Goal: Information Seeking & Learning: Learn about a topic

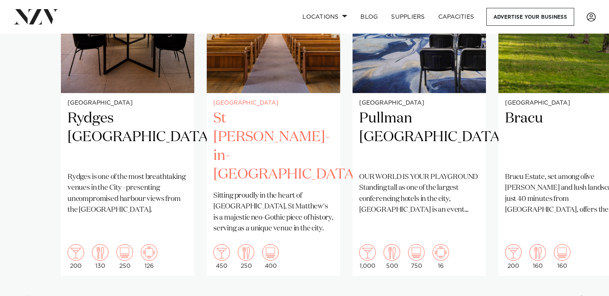
scroll to position [695, 0]
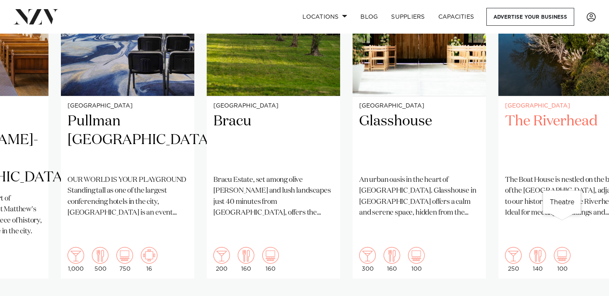
scroll to position [702, 0]
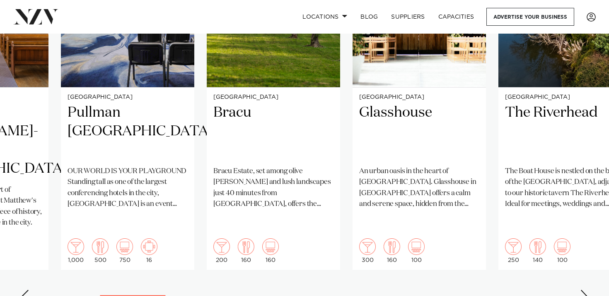
click at [586, 289] on div "Next slide" at bounding box center [584, 295] width 8 height 13
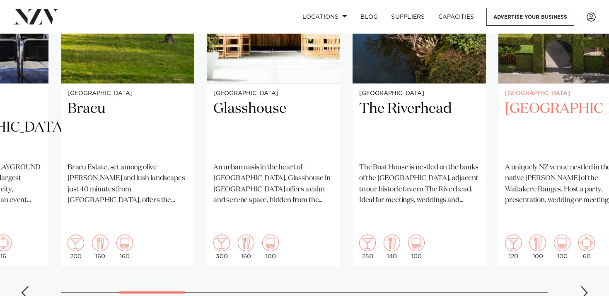
scroll to position [708, 0]
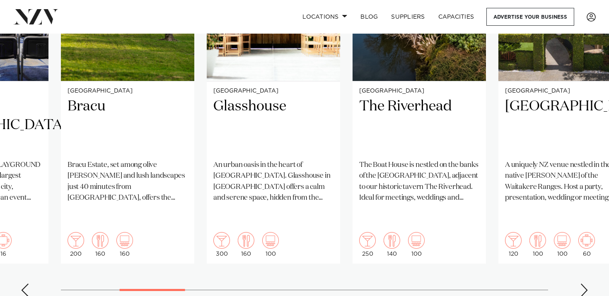
click at [587, 283] on div "Next slide" at bounding box center [584, 289] width 8 height 13
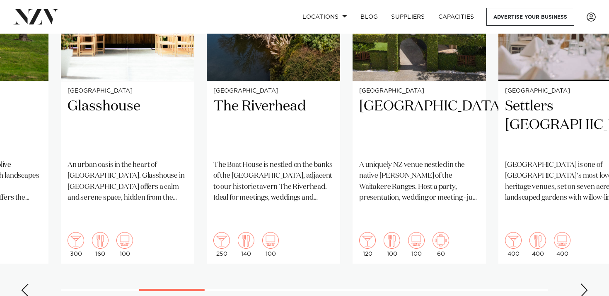
click at [585, 283] on div "Next slide" at bounding box center [584, 289] width 8 height 13
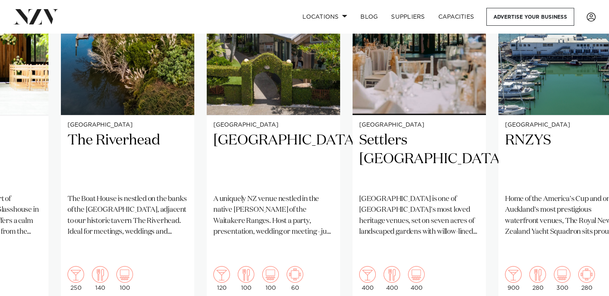
scroll to position [675, 0]
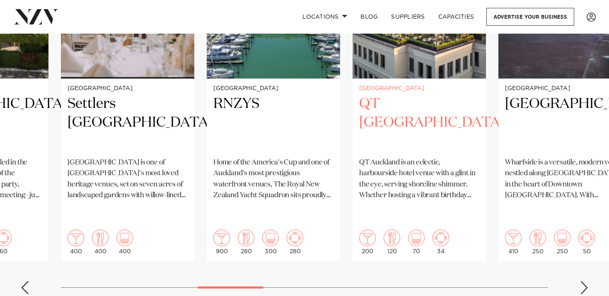
scroll to position [716, 0]
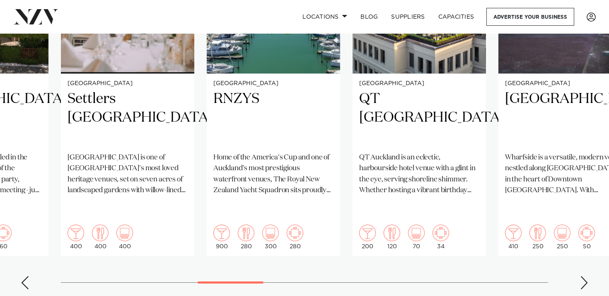
click at [584, 276] on div "Next slide" at bounding box center [584, 282] width 8 height 13
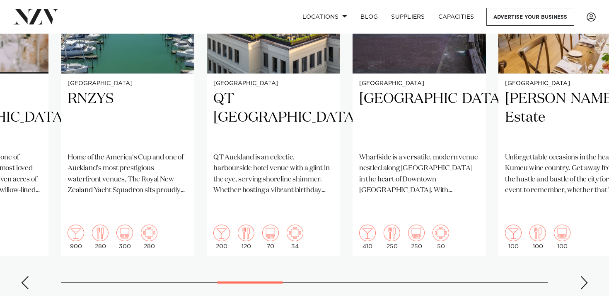
click at [582, 276] on div "Next slide" at bounding box center [584, 282] width 8 height 13
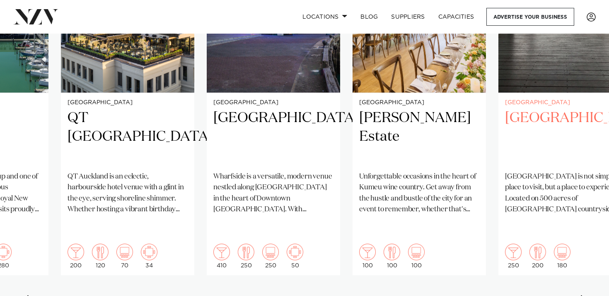
scroll to position [697, 0]
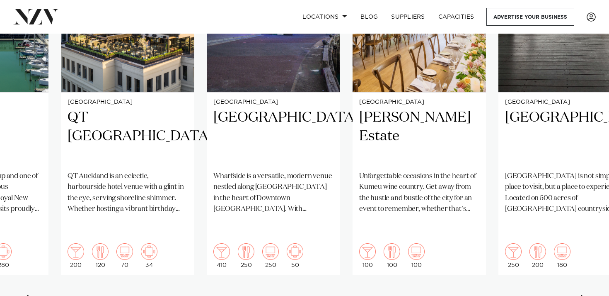
click at [582, 294] on div "Next slide" at bounding box center [584, 300] width 8 height 13
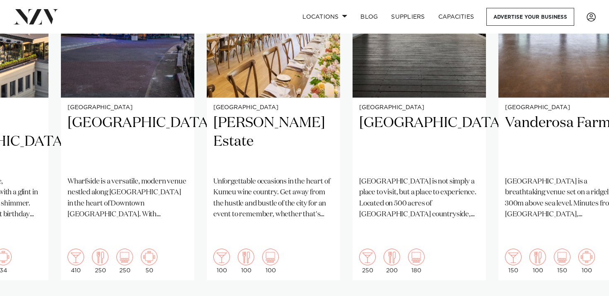
scroll to position [700, 0]
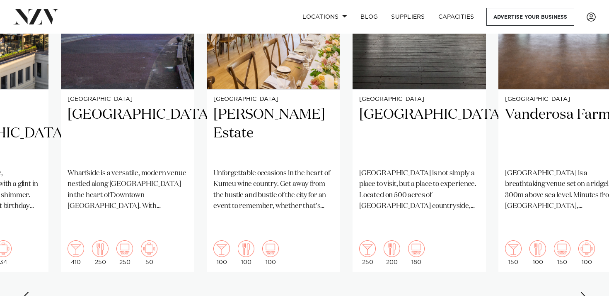
click at [584, 291] on div "Next slide" at bounding box center [584, 297] width 8 height 13
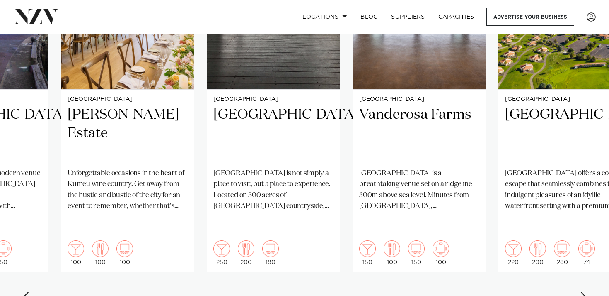
click at [584, 291] on div "Next slide" at bounding box center [584, 297] width 8 height 13
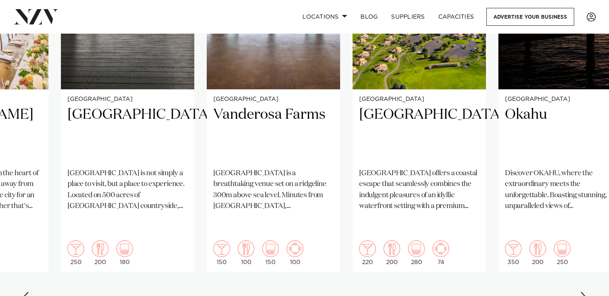
click at [584, 291] on div "Next slide" at bounding box center [584, 297] width 8 height 13
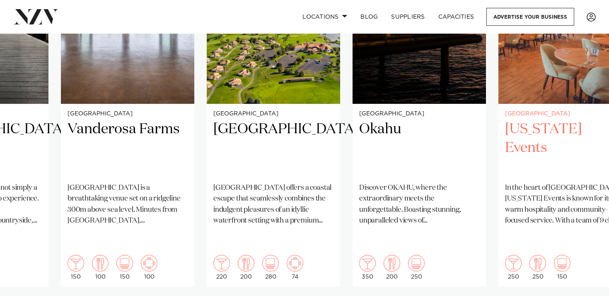
scroll to position [686, 0]
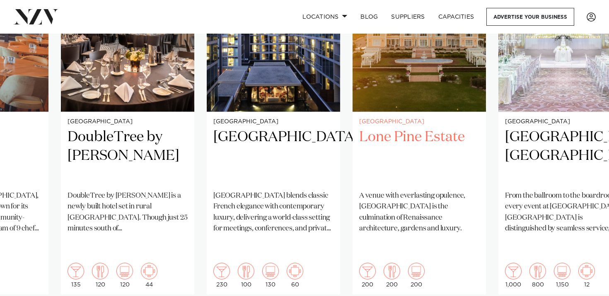
scroll to position [706, 0]
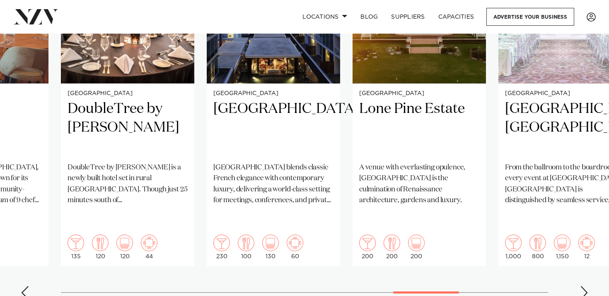
click at [580, 262] on swiper-container "[GEOGRAPHIC_DATA] [GEOGRAPHIC_DATA] [GEOGRAPHIC_DATA] [GEOGRAPHIC_DATA] is one …" at bounding box center [304, 104] width 609 height 401
click at [583, 286] on div "Next slide" at bounding box center [584, 292] width 8 height 13
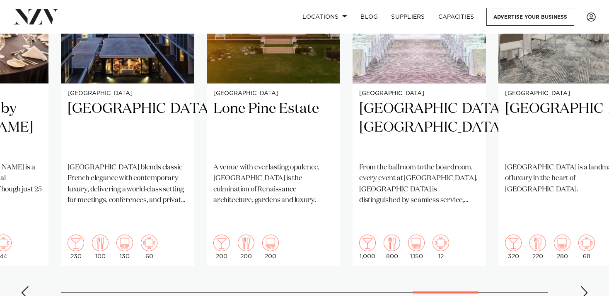
click at [583, 286] on div "Next slide" at bounding box center [584, 292] width 8 height 13
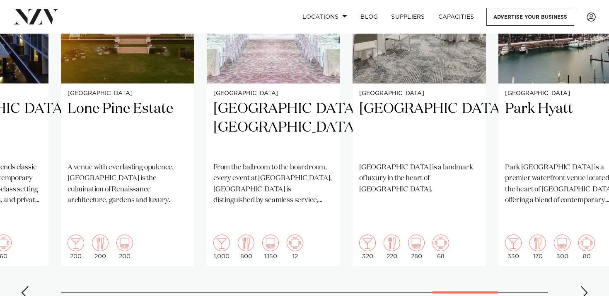
click at [583, 286] on div "Next slide" at bounding box center [584, 292] width 8 height 13
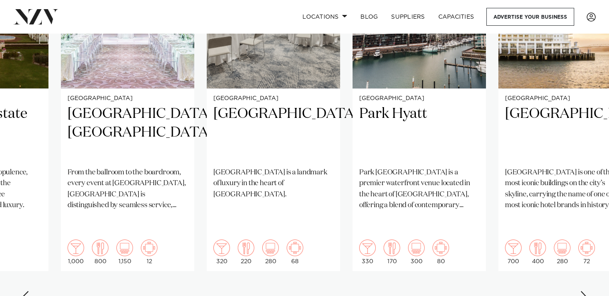
scroll to position [703, 0]
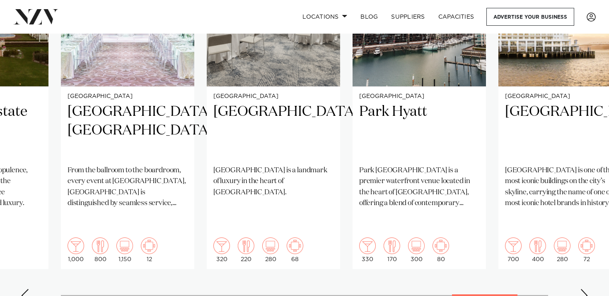
click at [586, 289] on div "Next slide" at bounding box center [584, 295] width 8 height 13
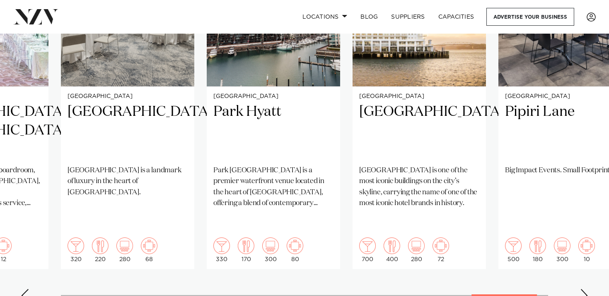
click at [584, 289] on div "Next slide" at bounding box center [584, 295] width 8 height 13
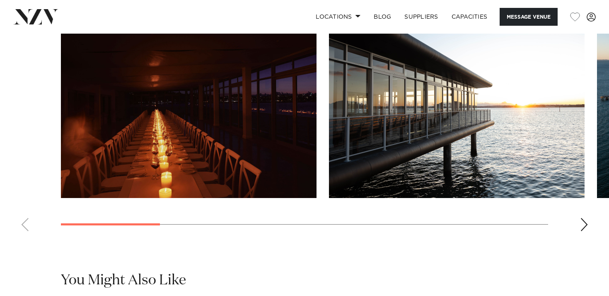
scroll to position [788, 0]
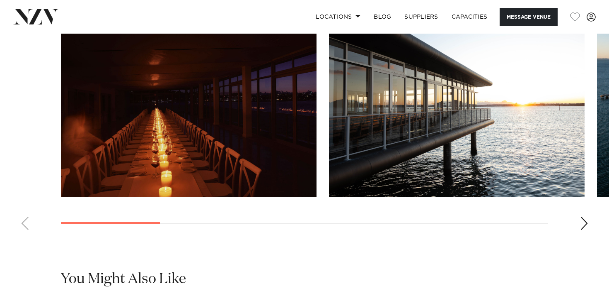
click at [588, 230] on div "Next slide" at bounding box center [584, 222] width 8 height 13
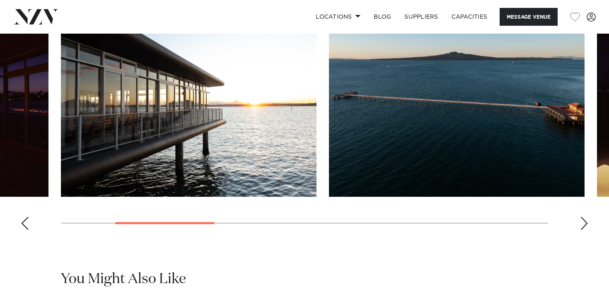
click at [587, 230] on div "Next slide" at bounding box center [584, 222] width 8 height 13
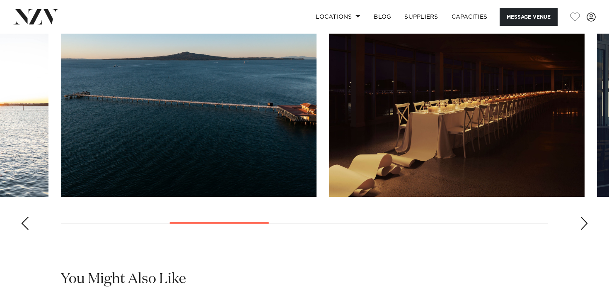
click at [586, 230] on div "Next slide" at bounding box center [584, 222] width 8 height 13
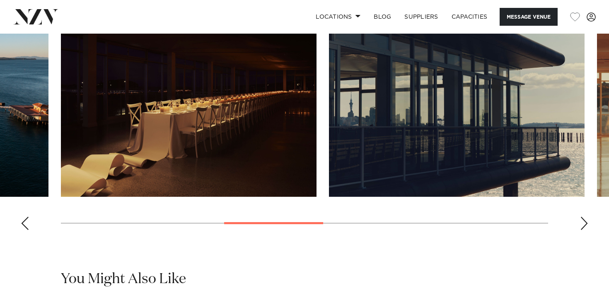
click at [586, 230] on div "Next slide" at bounding box center [584, 222] width 8 height 13
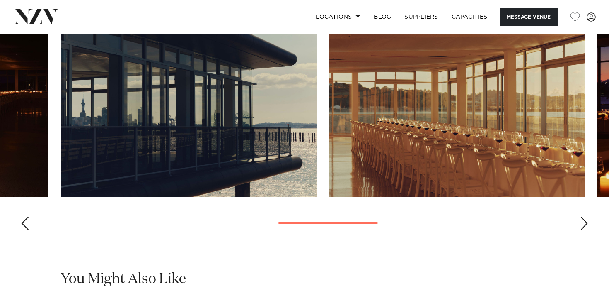
click at [586, 230] on div "Next slide" at bounding box center [584, 222] width 8 height 13
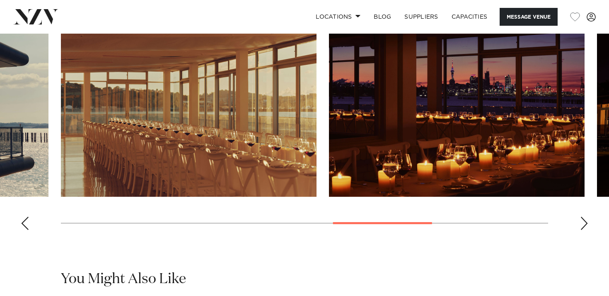
click at [586, 230] on div "Next slide" at bounding box center [584, 222] width 8 height 13
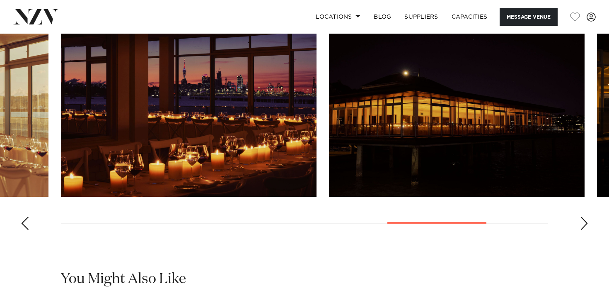
click at [586, 230] on div "Next slide" at bounding box center [584, 222] width 8 height 13
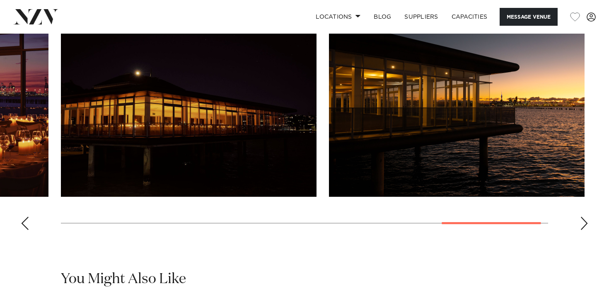
click at [586, 230] on div "Next slide" at bounding box center [584, 222] width 8 height 13
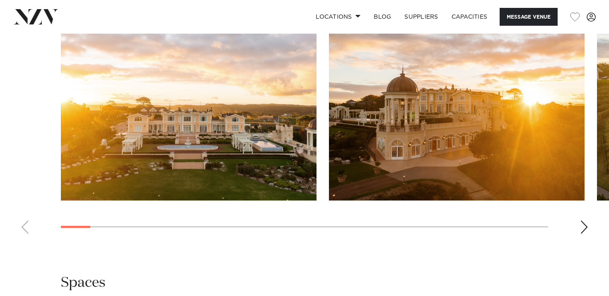
scroll to position [809, 0]
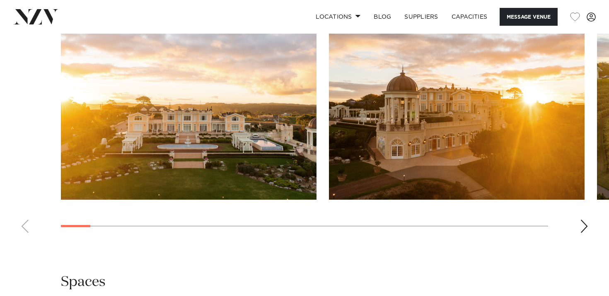
click at [587, 230] on div "Next slide" at bounding box center [584, 225] width 8 height 13
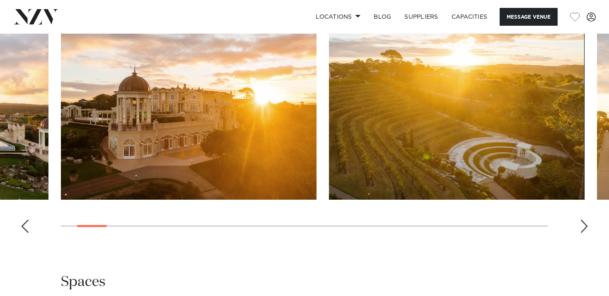
click at [587, 230] on div "Next slide" at bounding box center [584, 225] width 8 height 13
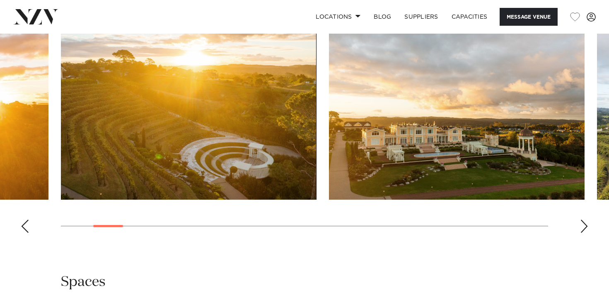
click at [586, 230] on div "Next slide" at bounding box center [584, 225] width 8 height 13
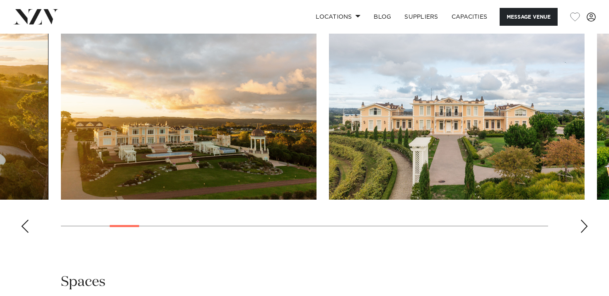
click at [586, 230] on div "Next slide" at bounding box center [584, 225] width 8 height 13
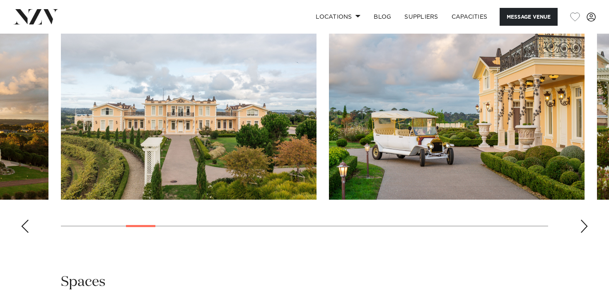
click at [586, 230] on div "Next slide" at bounding box center [584, 225] width 8 height 13
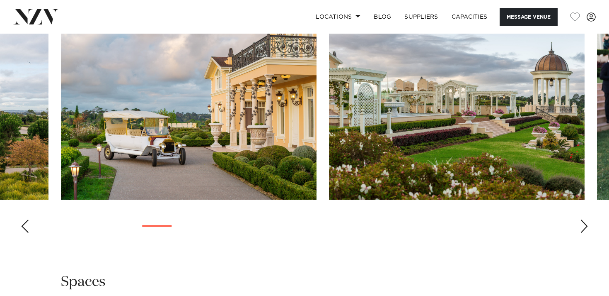
click at [586, 230] on div "Next slide" at bounding box center [584, 225] width 8 height 13
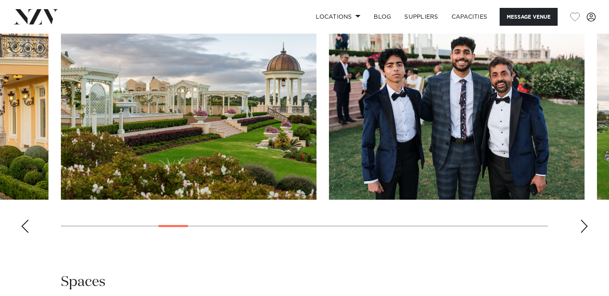
click at [586, 230] on div "Next slide" at bounding box center [584, 225] width 8 height 13
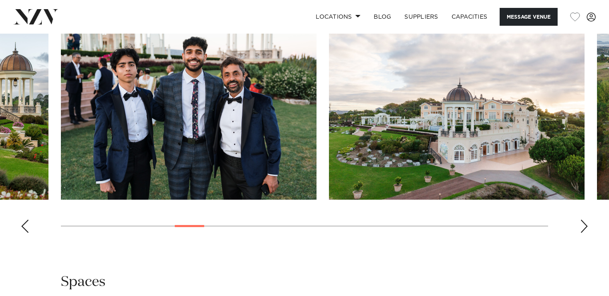
click at [586, 230] on div "Next slide" at bounding box center [584, 225] width 8 height 13
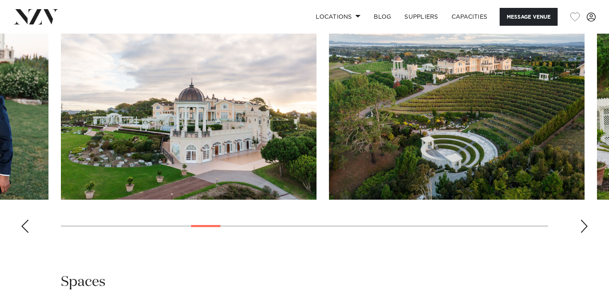
click at [586, 230] on div "Next slide" at bounding box center [584, 225] width 8 height 13
